Goal: Task Accomplishment & Management: Manage account settings

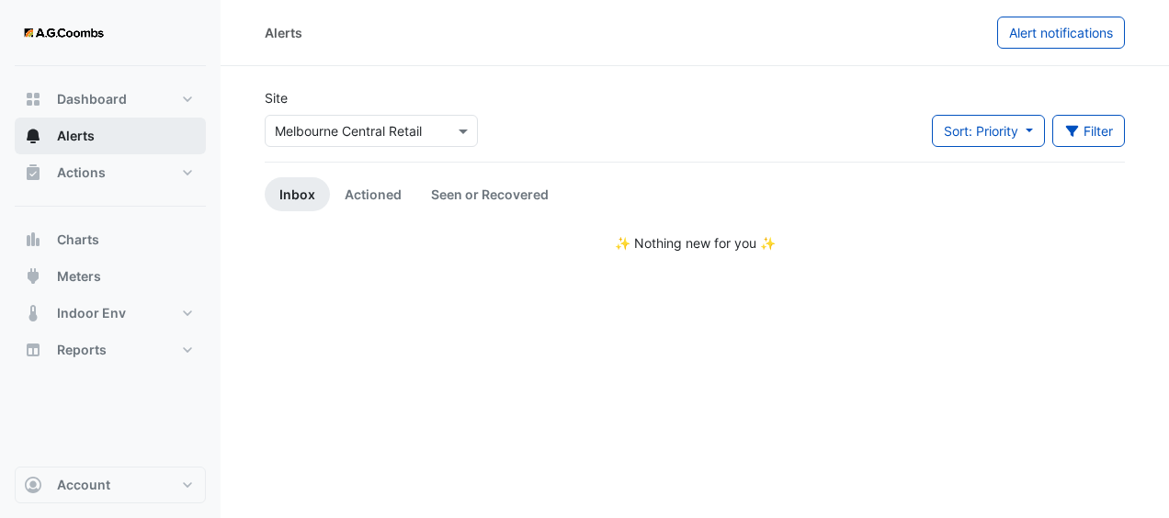
click at [136, 132] on button "Alerts" at bounding box center [110, 136] width 191 height 37
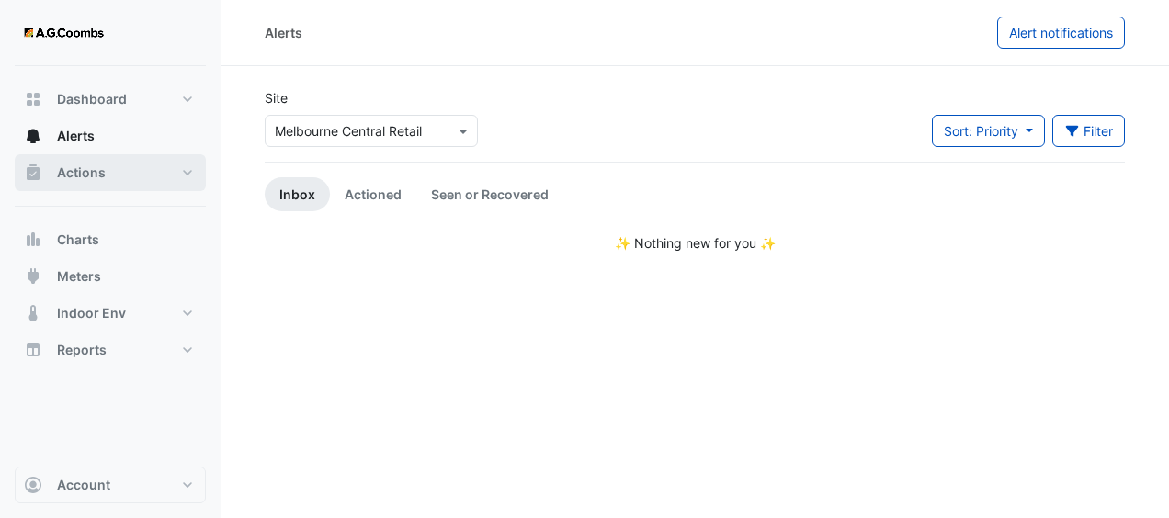
click at [131, 171] on button "Actions" at bounding box center [110, 172] width 191 height 37
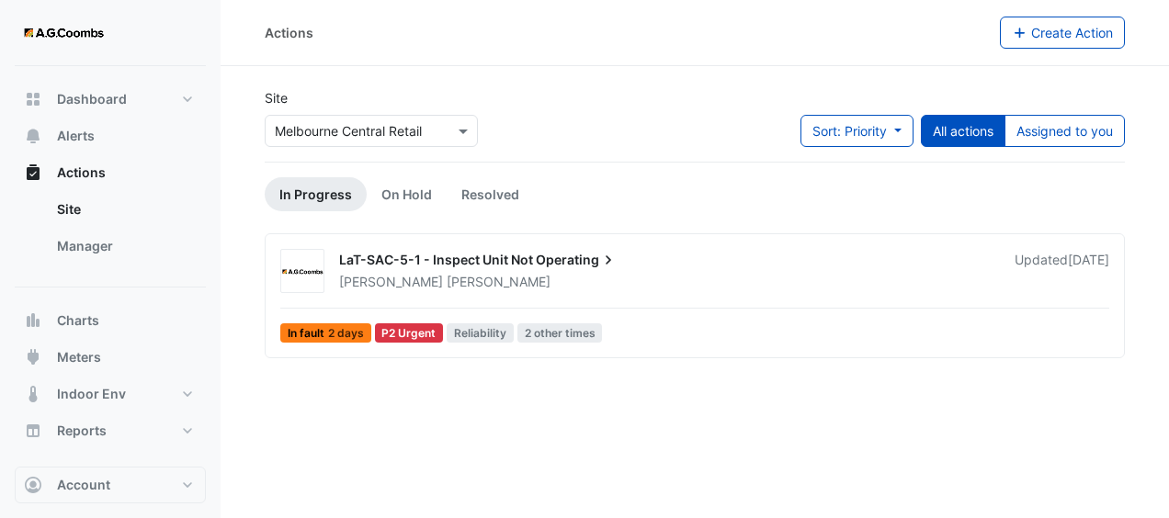
click at [510, 283] on div "[PERSON_NAME]" at bounding box center [665, 282] width 657 height 18
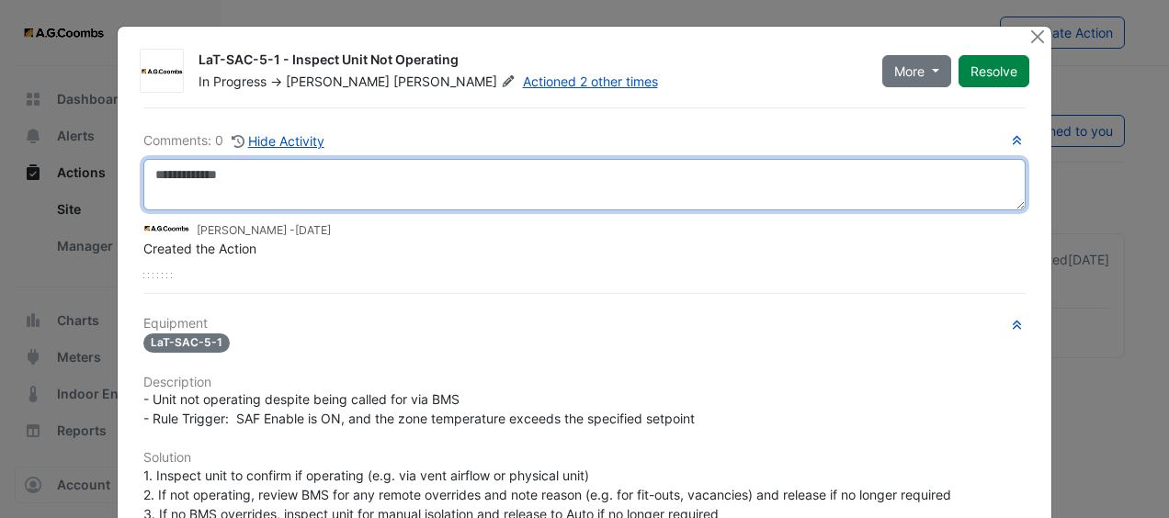
click at [463, 186] on textarea at bounding box center [584, 184] width 883 height 51
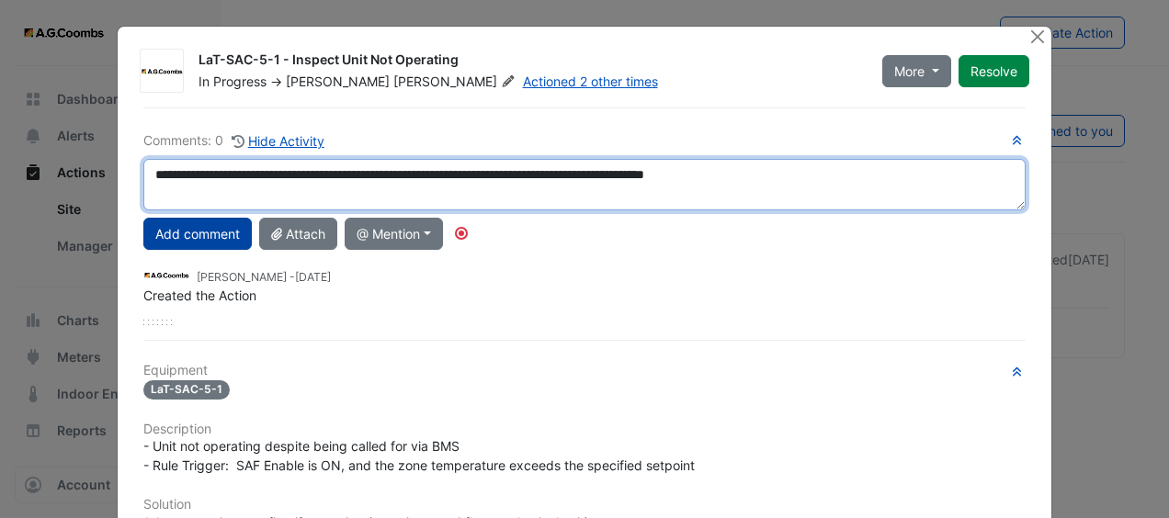
type textarea "**********"
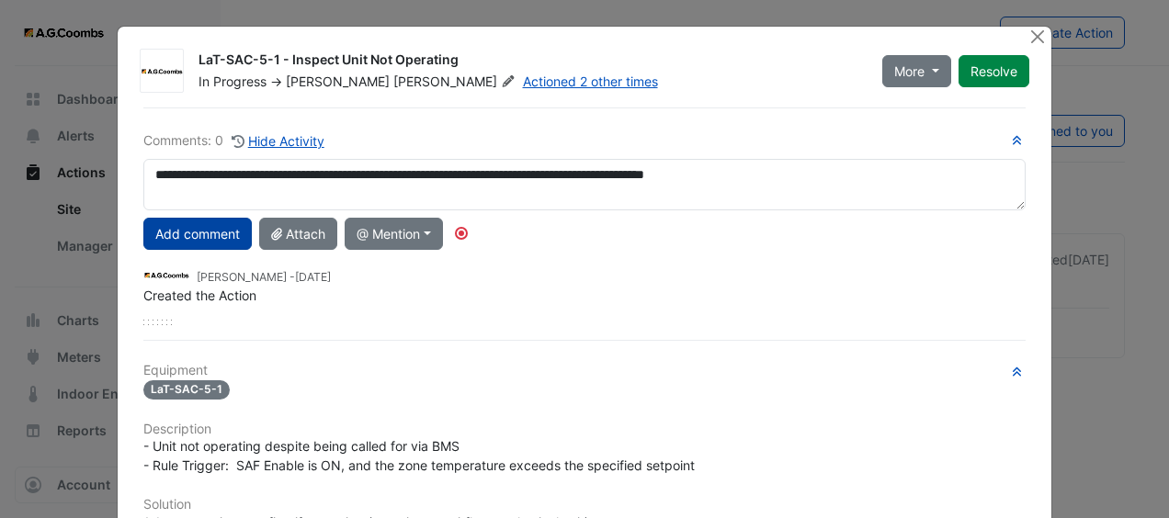
click at [200, 235] on button "Add comment" at bounding box center [197, 234] width 108 height 32
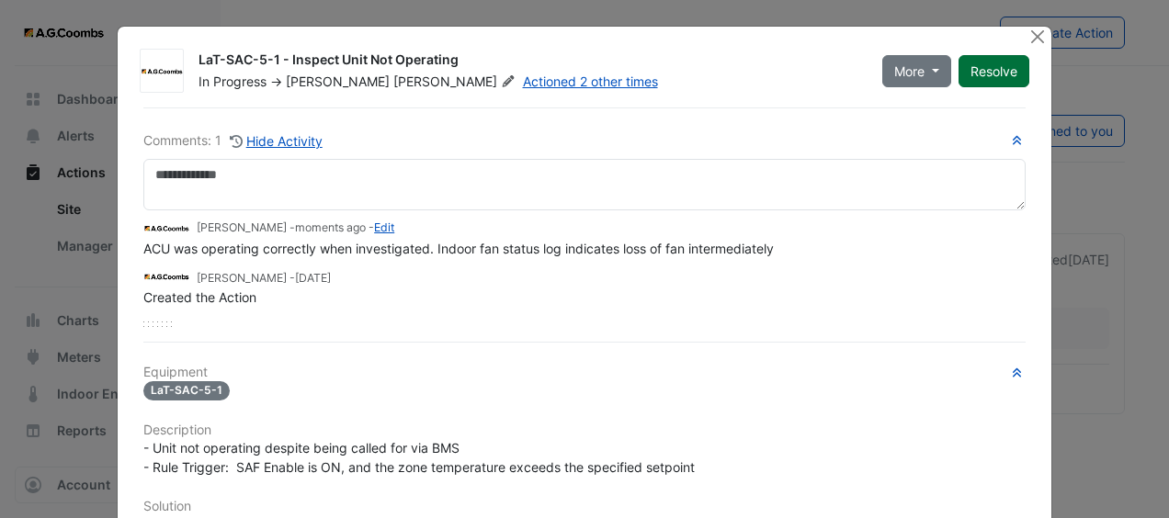
click at [987, 75] on button "Resolve" at bounding box center [994, 71] width 71 height 32
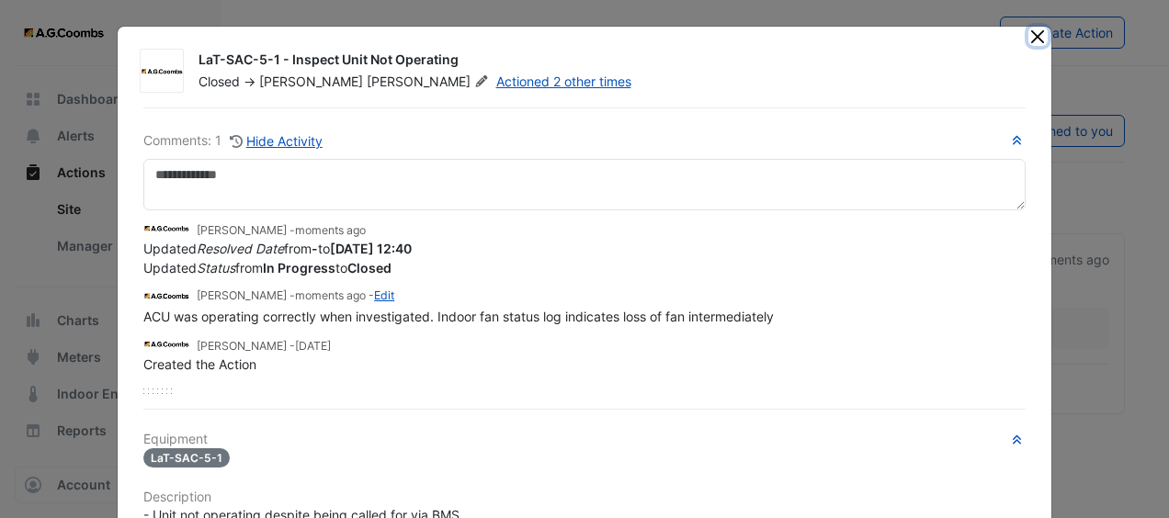
click at [1035, 35] on button "Close" at bounding box center [1038, 36] width 19 height 19
